Goal: Complete application form: Complete application form

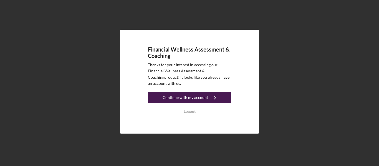
click at [183, 98] on div "Continue with my account" at bounding box center [185, 97] width 45 height 11
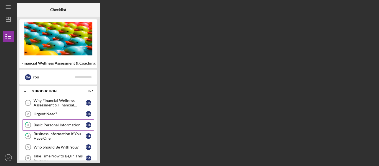
click at [55, 124] on div "Basic Personal Information" at bounding box center [60, 125] width 52 height 4
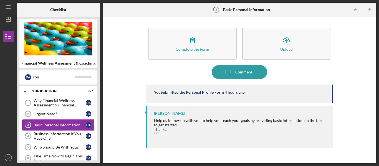
click at [53, 123] on link "3 Basic Personal Information D A" at bounding box center [58, 125] width 72 height 11
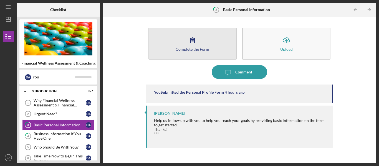
click at [187, 44] on icon "button" at bounding box center [193, 40] width 14 height 14
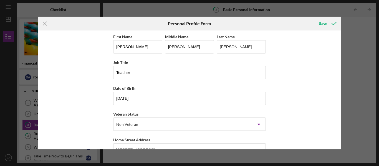
click at [282, 7] on div "Icon/Menu Close Personal Profile Form Save First Name [PERSON_NAME] Middle Name…" at bounding box center [189, 83] width 379 height 166
click at [42, 23] on icon "Icon/Menu Close" at bounding box center [45, 24] width 14 height 14
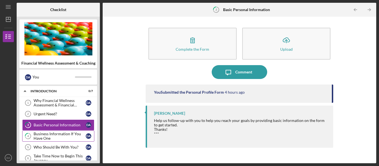
click at [35, 136] on div "Business Information If You Have One" at bounding box center [60, 136] width 52 height 9
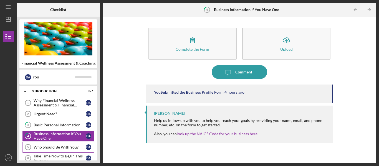
click at [65, 145] on div "Who Should Be With You?" at bounding box center [60, 147] width 52 height 4
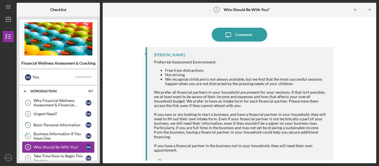
scroll to position [11, 0]
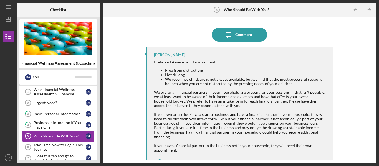
click at [65, 145] on div "Take Time Now to Begin This Journey" at bounding box center [60, 147] width 52 height 9
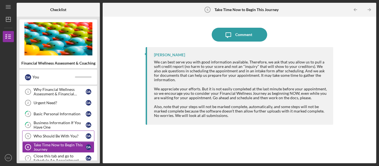
scroll to position [22, 0]
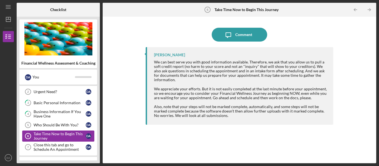
click at [64, 134] on div "Take Time Now to Begin This Journey" at bounding box center [60, 136] width 52 height 9
click at [64, 146] on div "Close this tab and go to Schedule An Appointment" at bounding box center [60, 147] width 52 height 9
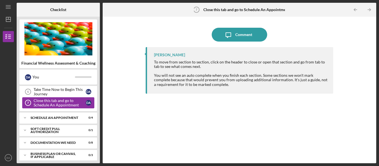
scroll to position [78, 0]
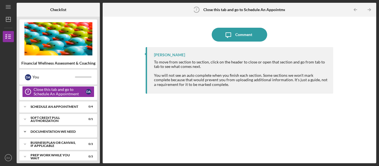
click at [62, 132] on div "Documentation We Need" at bounding box center [61, 131] width 60 height 3
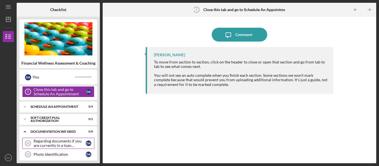
click at [63, 141] on div "Regarding documents if you are currently in a loan application" at bounding box center [60, 143] width 52 height 9
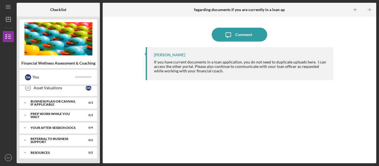
scroll to position [212, 0]
click at [74, 104] on div "Business Plan or Canvas, if applicable" at bounding box center [61, 102] width 60 height 6
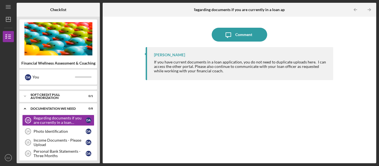
scroll to position [90, 0]
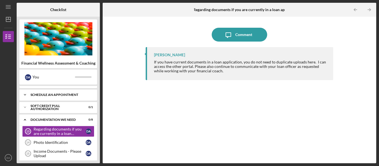
click at [72, 97] on div "Icon/Expander Schedule An Appointment 0 / 4" at bounding box center [58, 94] width 78 height 11
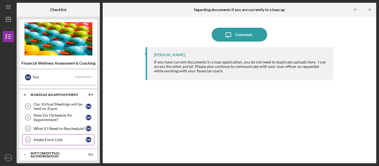
click at [55, 142] on div "Intake Form Link" at bounding box center [60, 140] width 52 height 4
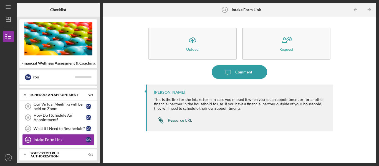
click at [180, 122] on div "Resource URL" at bounding box center [180, 120] width 24 height 4
click at [57, 117] on div "How Do I Schedule An Appointment?" at bounding box center [60, 117] width 52 height 9
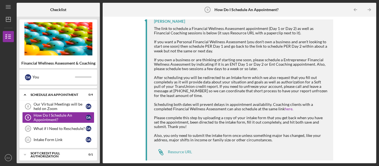
scroll to position [36, 0]
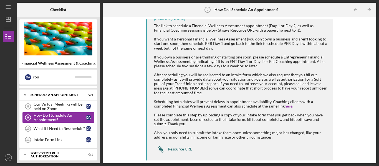
click at [184, 148] on div "Resource URL" at bounding box center [180, 149] width 24 height 4
click at [62, 113] on div "Our Virtual Meetings will be held on Zoom 8 Our Virtual Meetings will be held o…" at bounding box center [58, 124] width 78 height 47
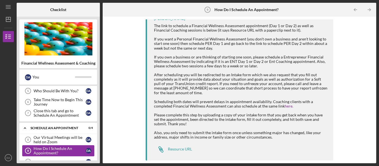
click at [62, 113] on div "Why Financial Wellness Assessment & Financial Coaching? 1 Why Financial Wellnes…" at bounding box center [58, 81] width 78 height 80
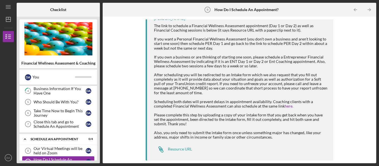
click at [62, 113] on div "Why Financial Wellness Assessment & Financial Coaching? 1 Why Financial Wellnes…" at bounding box center [58, 92] width 78 height 80
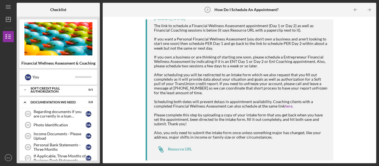
scroll to position [155, 0]
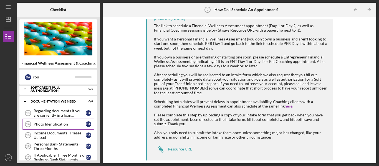
click at [63, 122] on link "Photo Identification 14 Photo Identification D A" at bounding box center [58, 124] width 72 height 11
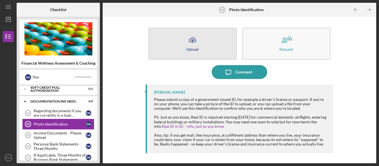
click at [192, 39] on icon "Icon/Upload" at bounding box center [193, 40] width 14 height 14
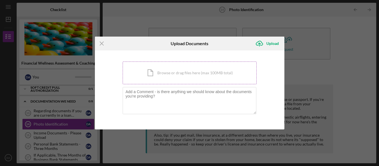
click at [167, 72] on div "Icon/Document Browse or drag files here (max 100MB total) Tap to choose files o…" at bounding box center [190, 73] width 134 height 23
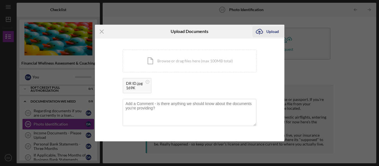
click at [264, 29] on icon "Icon/Upload" at bounding box center [259, 32] width 14 height 14
